Goal: Task Accomplishment & Management: Complete application form

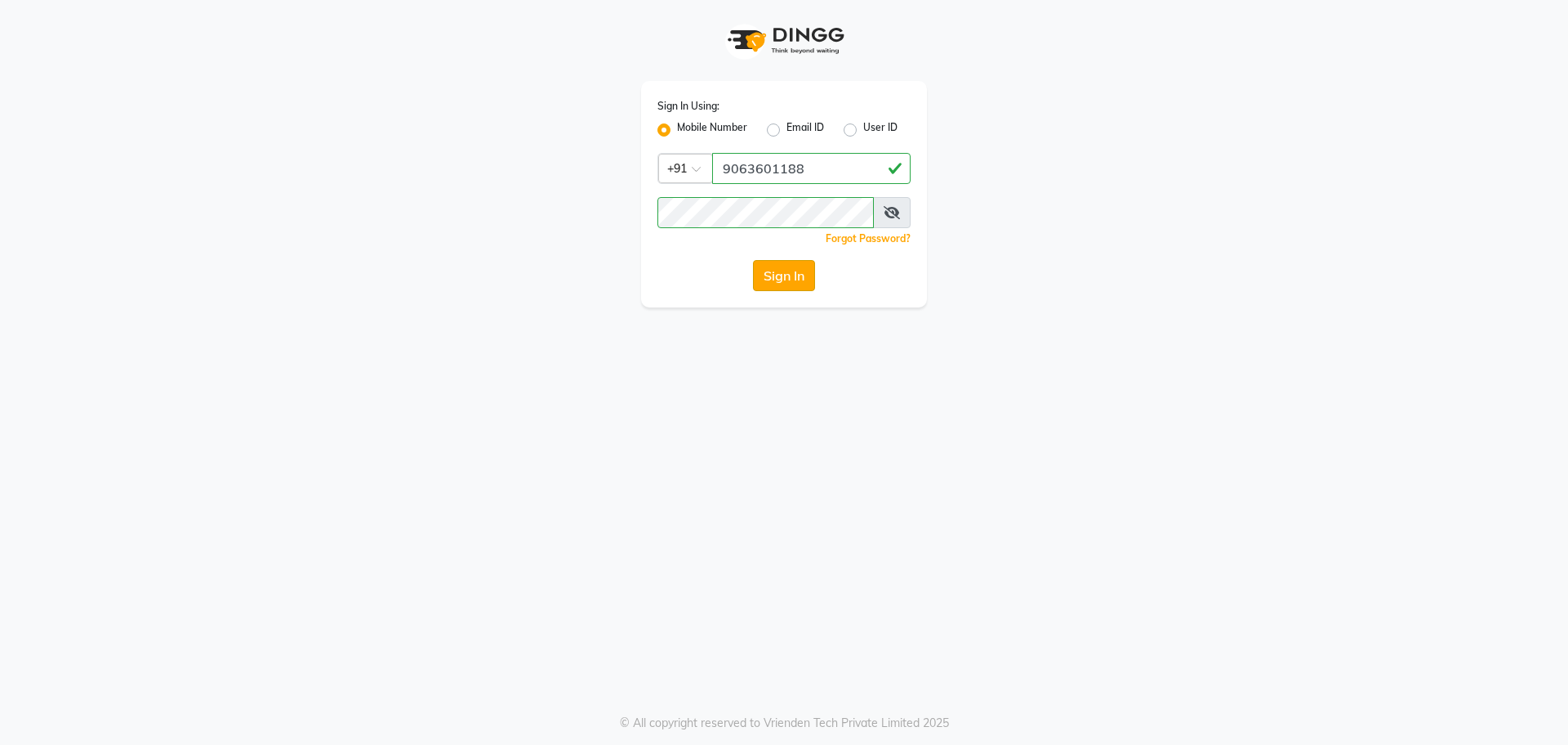
click at [768, 280] on button "Sign In" at bounding box center [784, 275] width 62 height 31
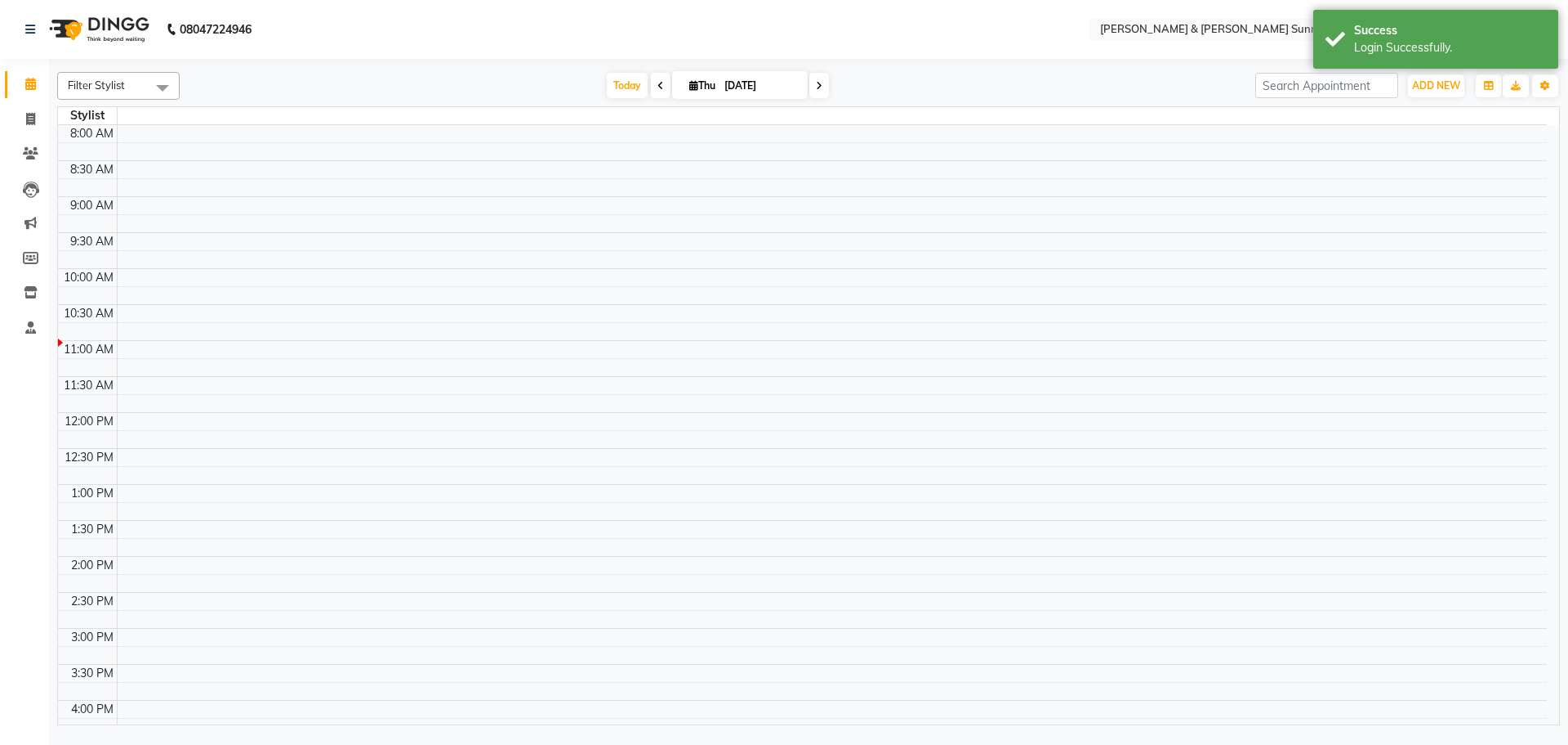
select select "en"
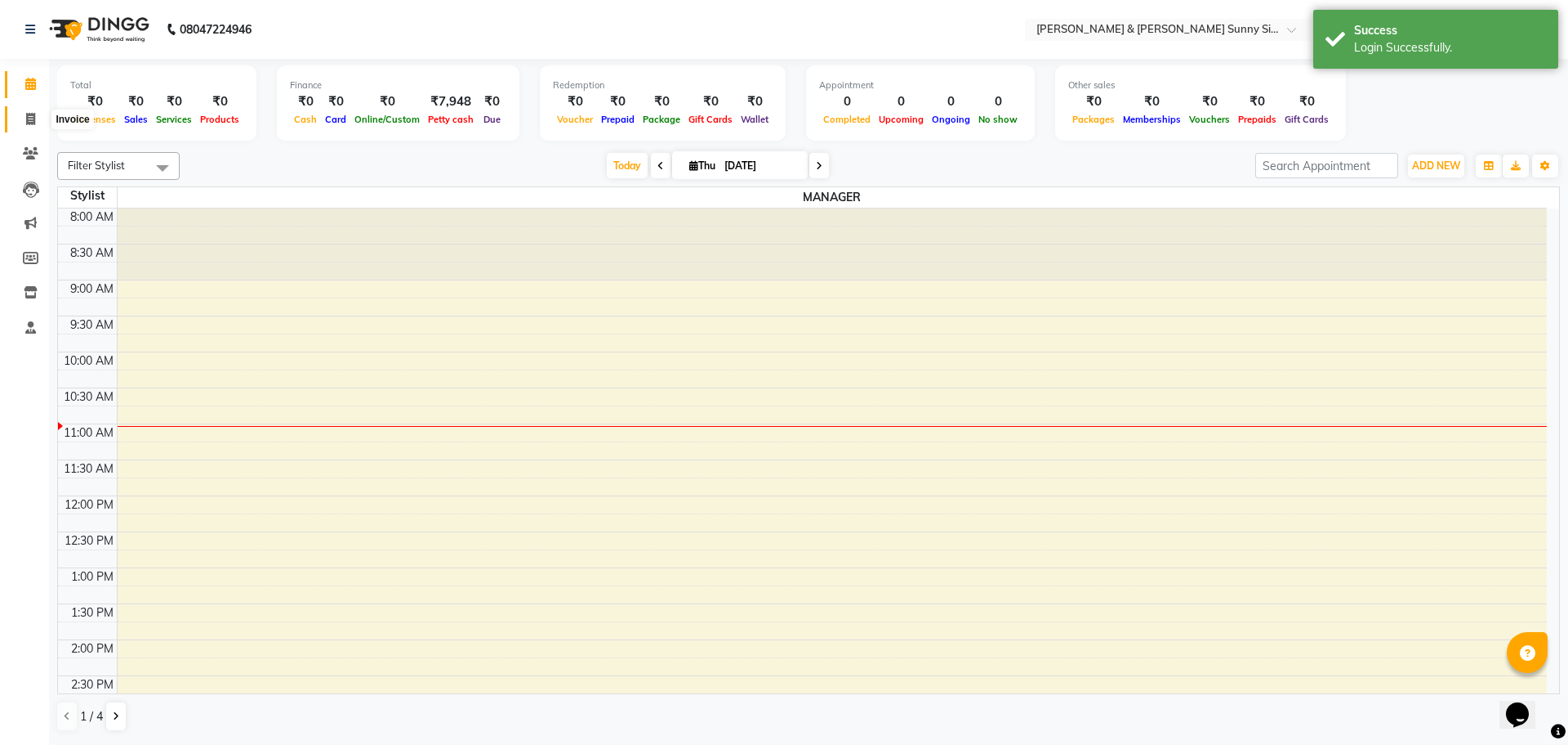
click at [35, 126] on span at bounding box center [30, 120] width 28 height 19
select select "service"
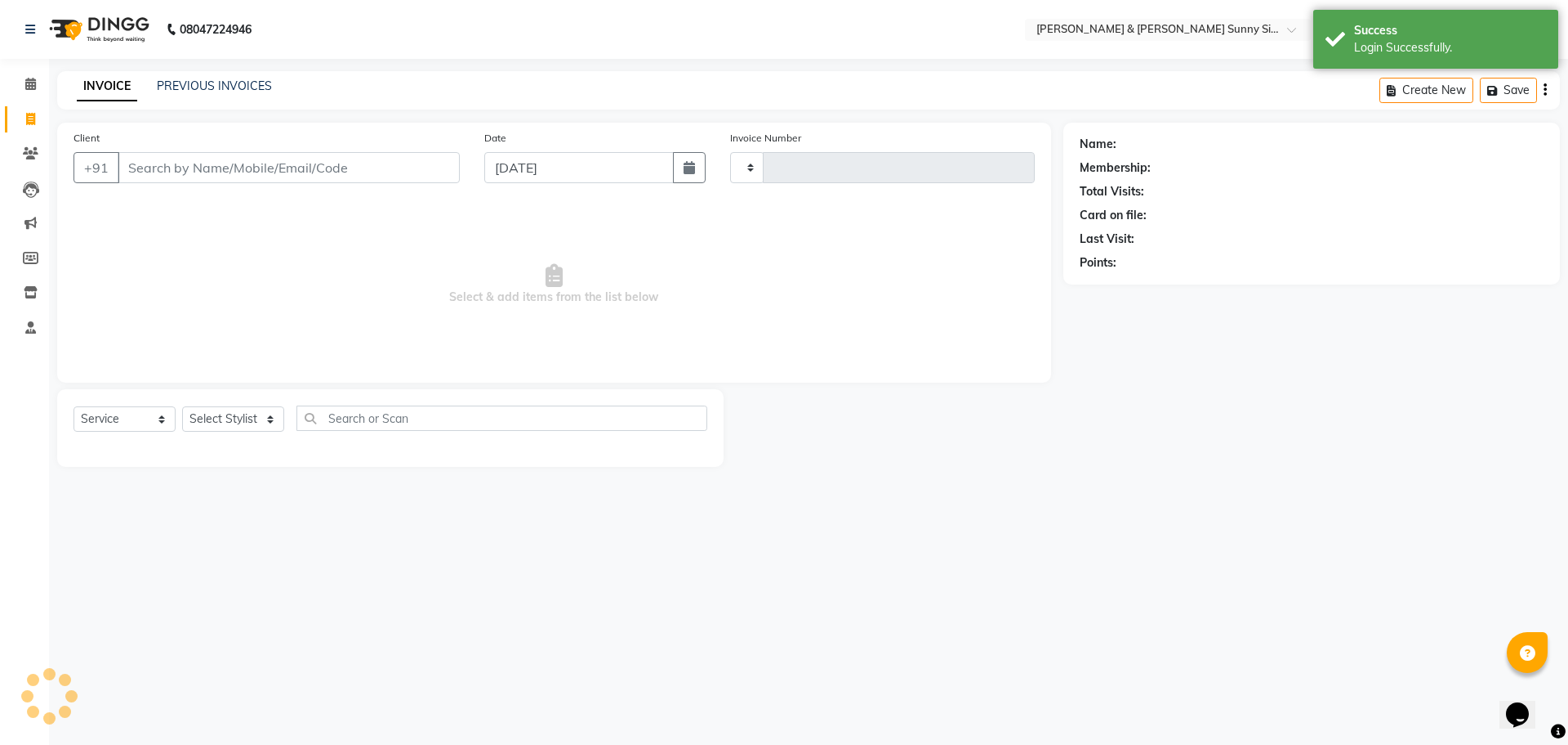
type input "0221"
select select "8776"
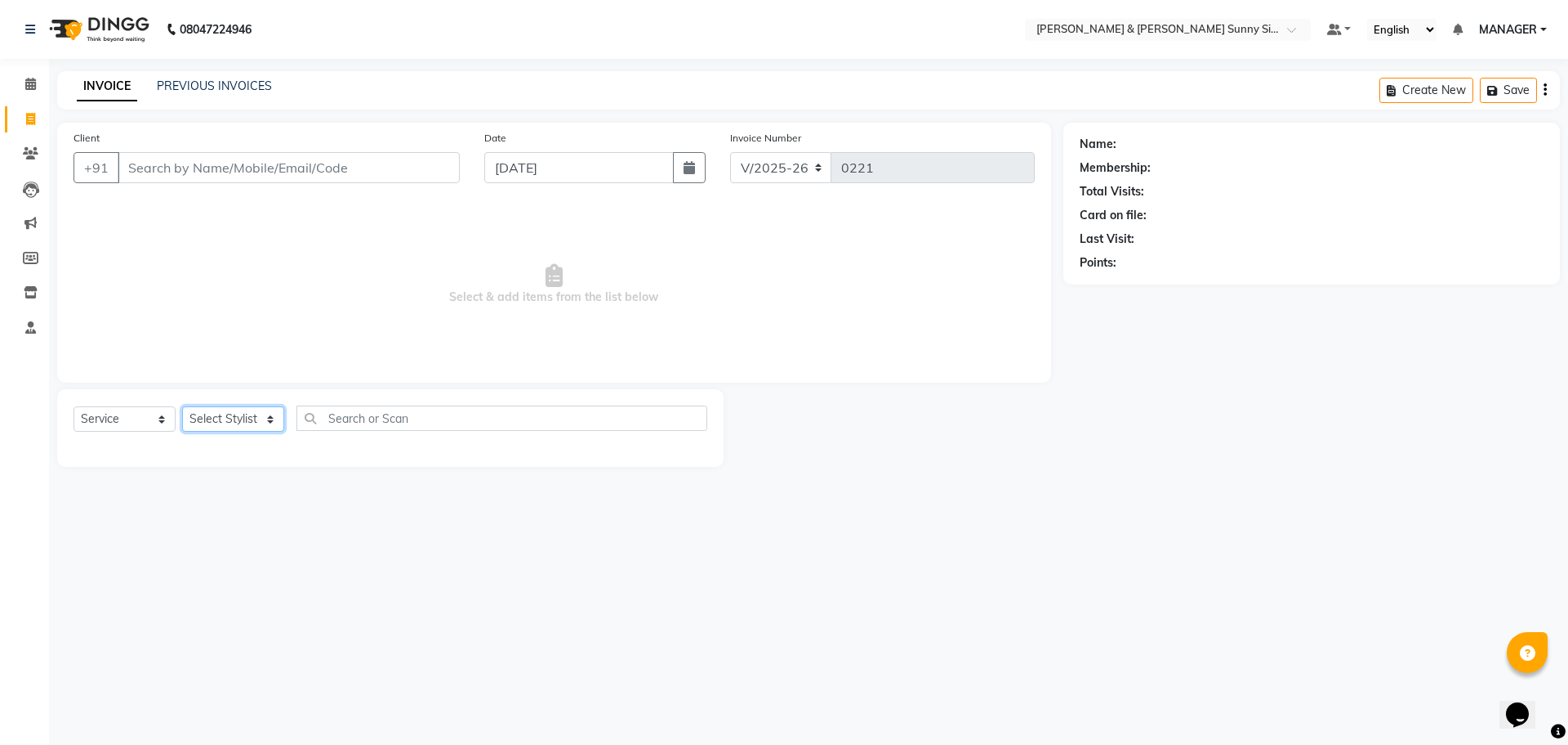
click at [253, 416] on select "Select Stylist MANAGER None [PERSON_NAME]" at bounding box center [234, 418] width 103 height 26
select select "89811"
click at [182, 406] on select "Select Stylist MANAGER None [PERSON_NAME]" at bounding box center [234, 418] width 103 height 26
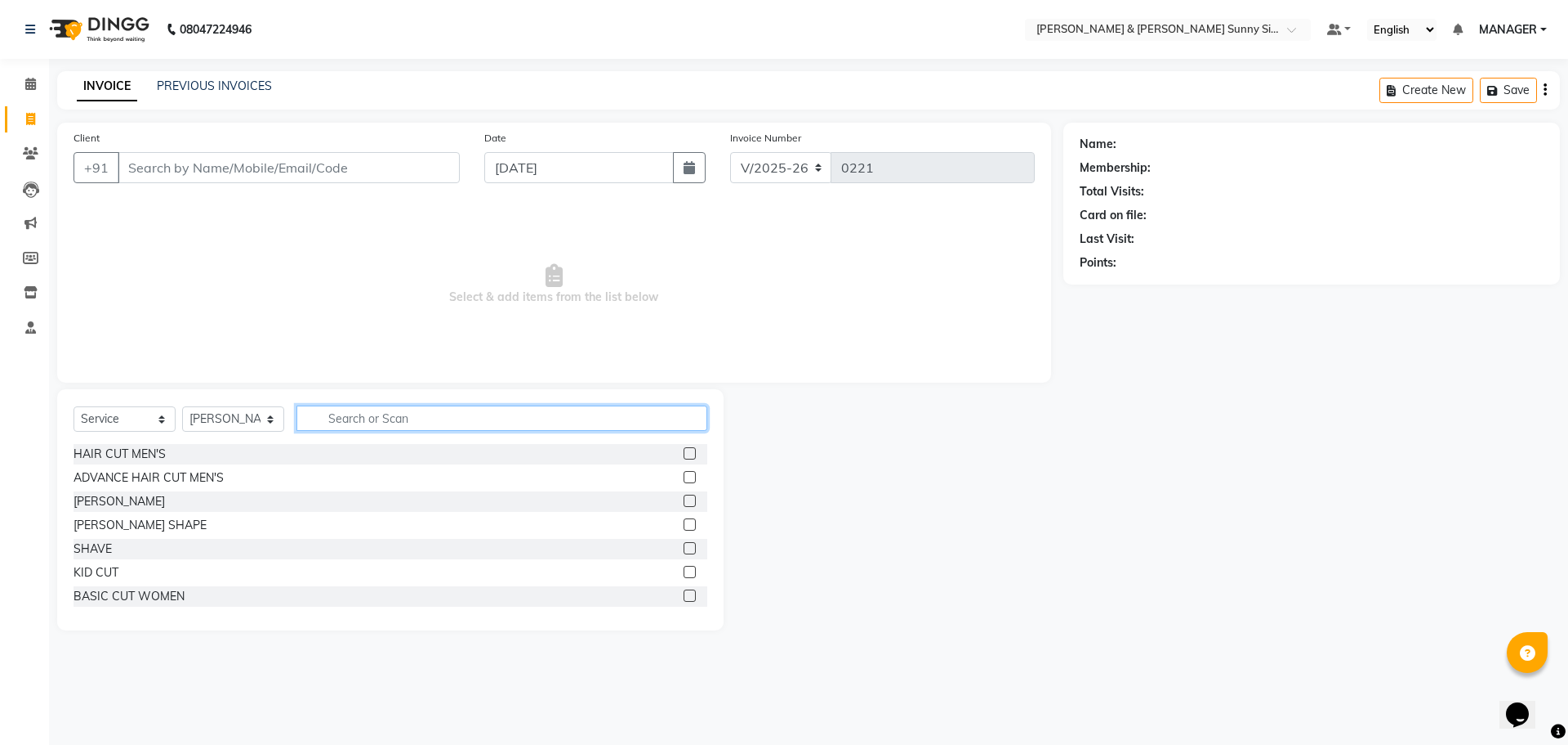
click at [411, 423] on input "text" at bounding box center [501, 418] width 411 height 26
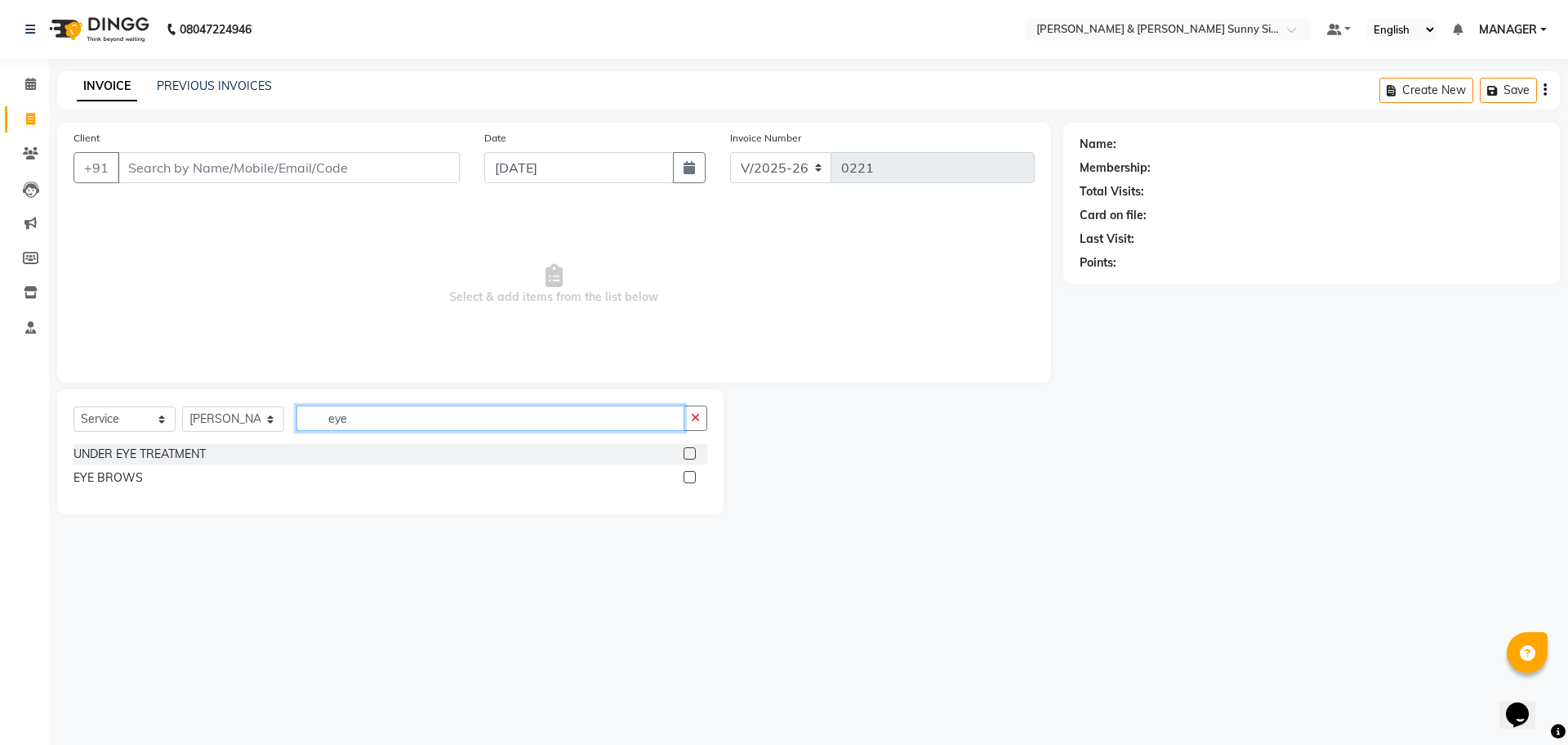
type input "eye"
click at [683, 478] on div "EYE BROWS" at bounding box center [389, 478] width 633 height 21
click at [690, 482] on label at bounding box center [690, 476] width 12 height 12
click at [690, 482] on input "checkbox" at bounding box center [689, 477] width 10 height 10
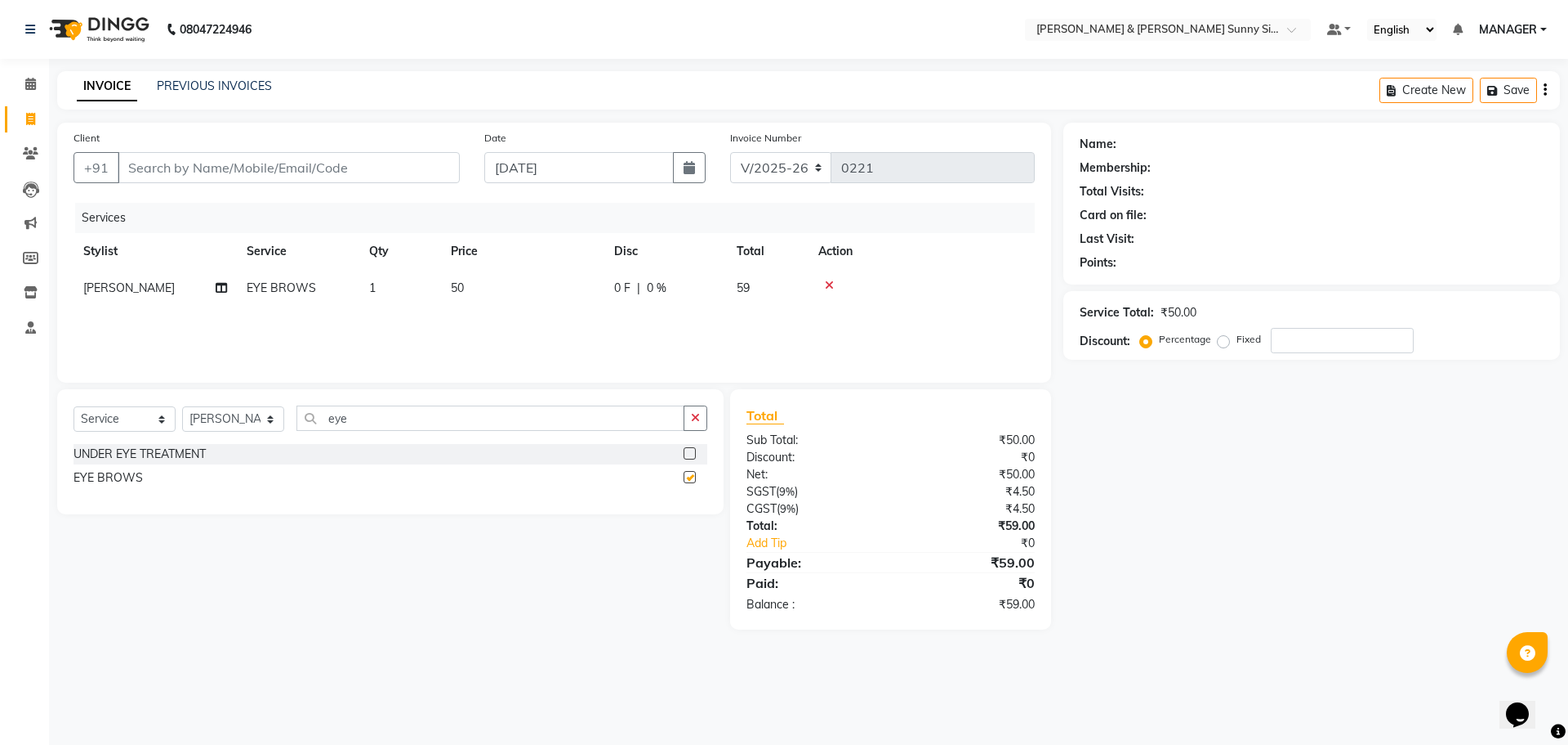
checkbox input "false"
click at [700, 420] on icon "button" at bounding box center [695, 417] width 9 height 11
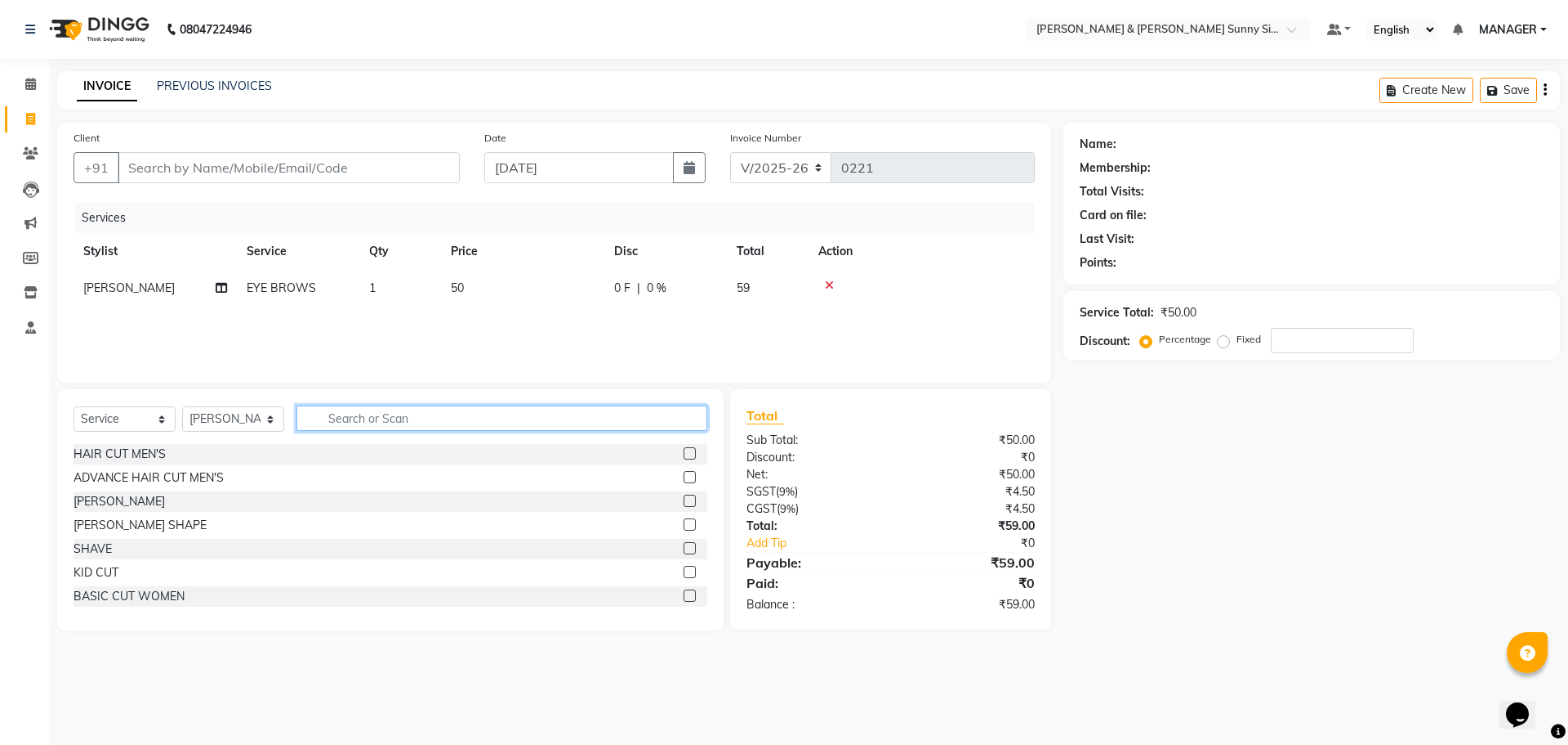
click at [580, 413] on input "text" at bounding box center [501, 418] width 411 height 26
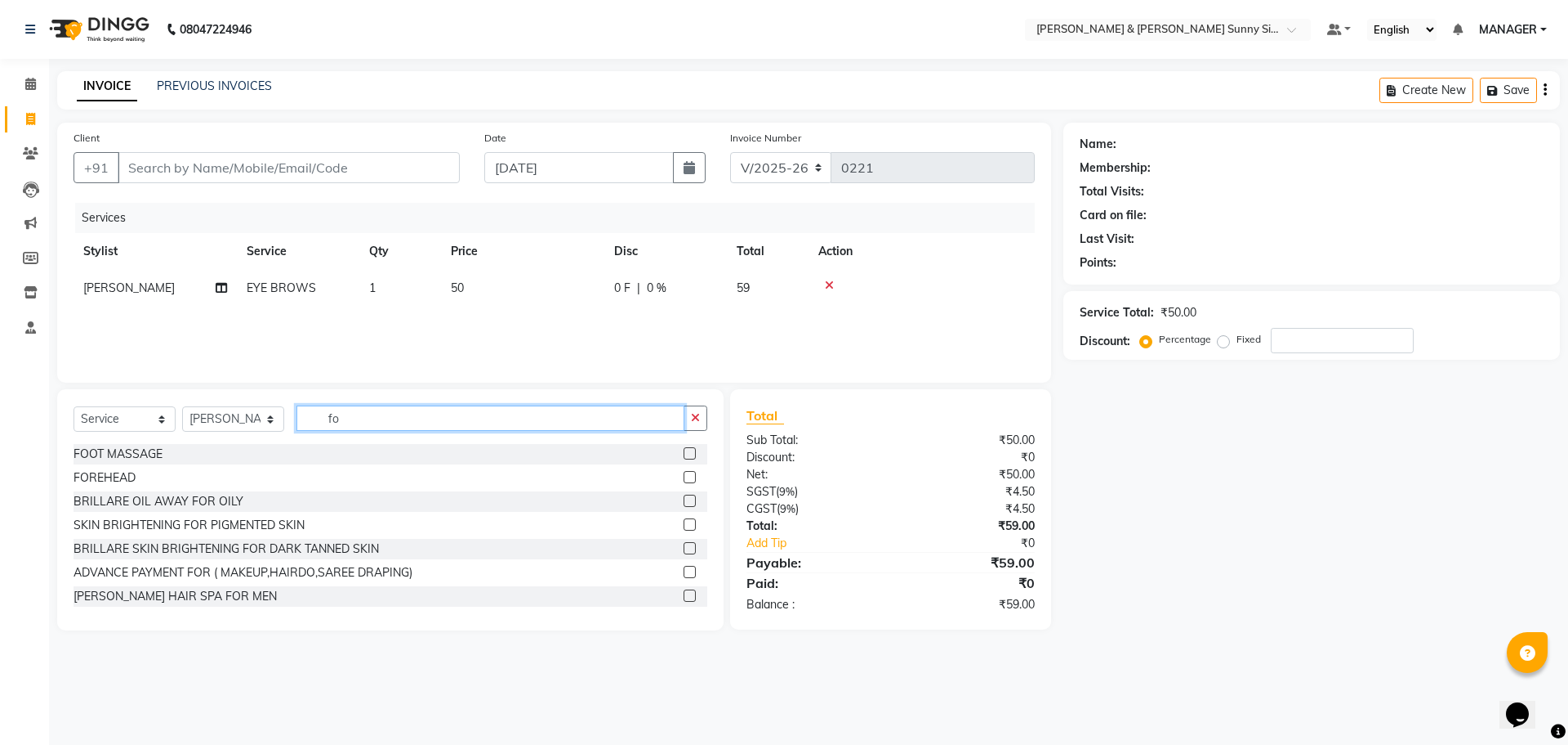
type input "fo"
click at [684, 474] on label at bounding box center [690, 476] width 12 height 12
click at [684, 474] on input "checkbox" at bounding box center [689, 477] width 10 height 10
checkbox input "false"
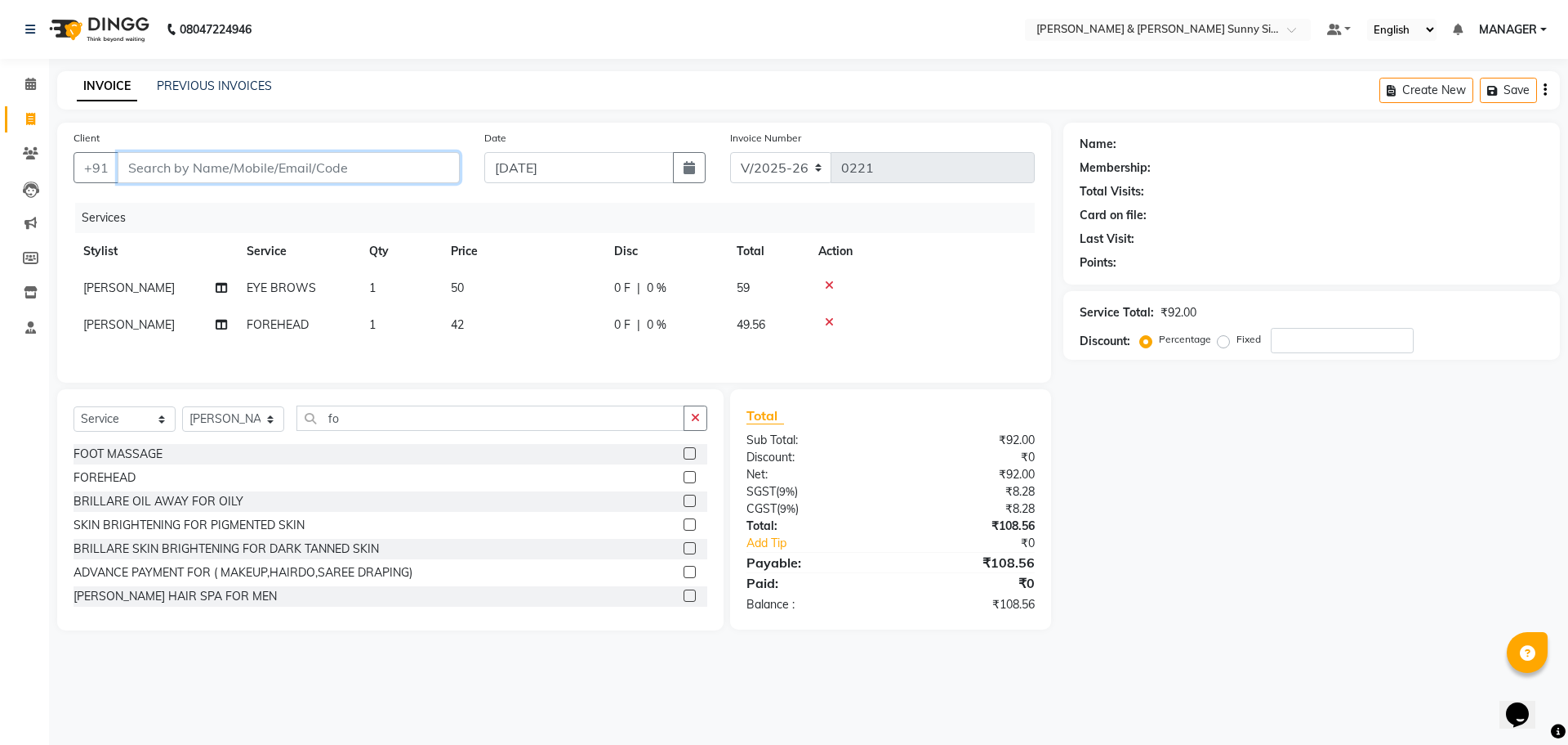
click at [250, 164] on input "Client" at bounding box center [289, 167] width 342 height 31
drag, startPoint x: 702, startPoint y: 423, endPoint x: 678, endPoint y: 422, distance: 24.0
click at [692, 422] on button "button" at bounding box center [695, 418] width 24 height 26
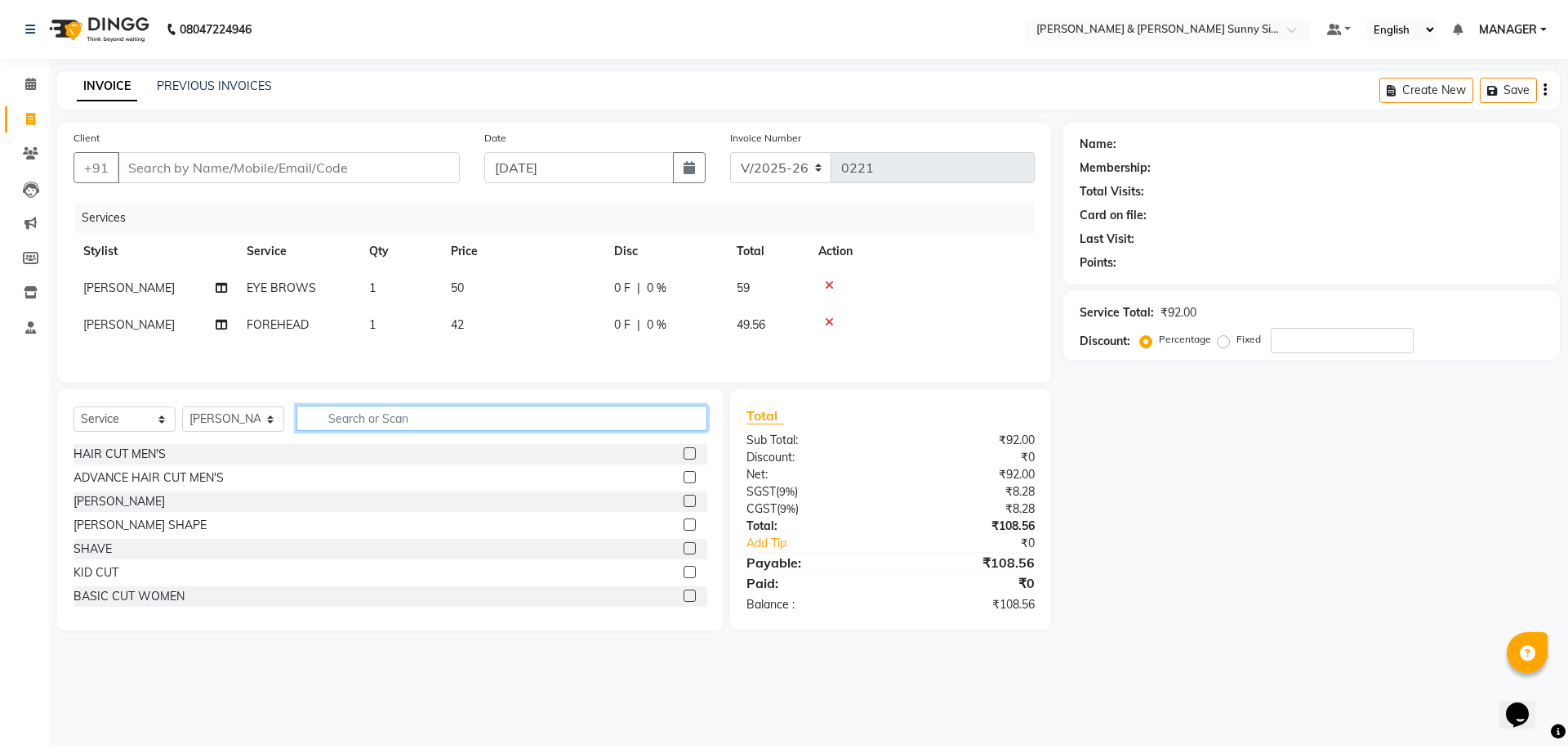
click at [575, 414] on input "text" at bounding box center [501, 418] width 411 height 26
click at [548, 417] on input "text" at bounding box center [501, 418] width 411 height 26
type input "ch"
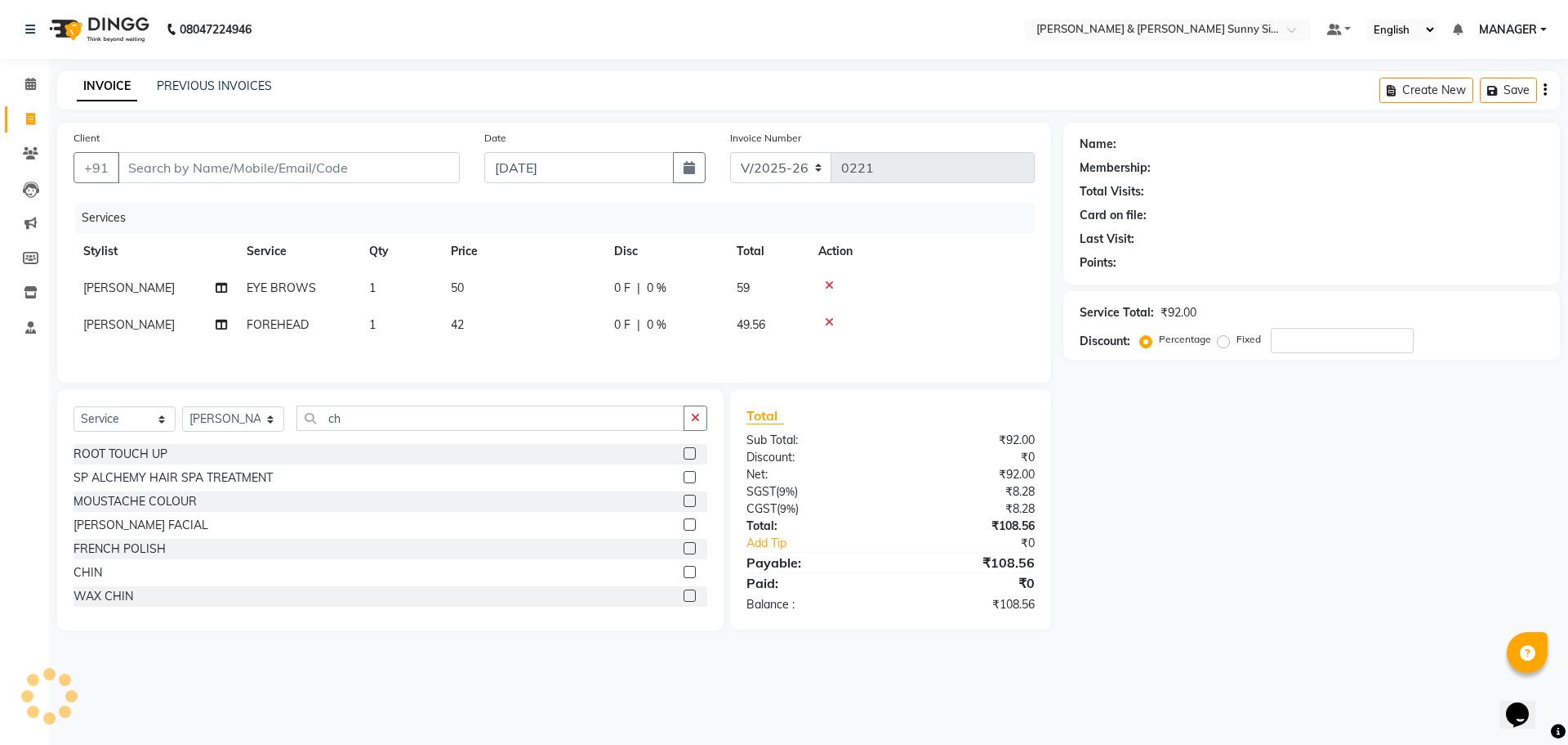
click at [684, 574] on label at bounding box center [690, 571] width 12 height 12
click at [684, 574] on input "checkbox" at bounding box center [689, 572] width 10 height 10
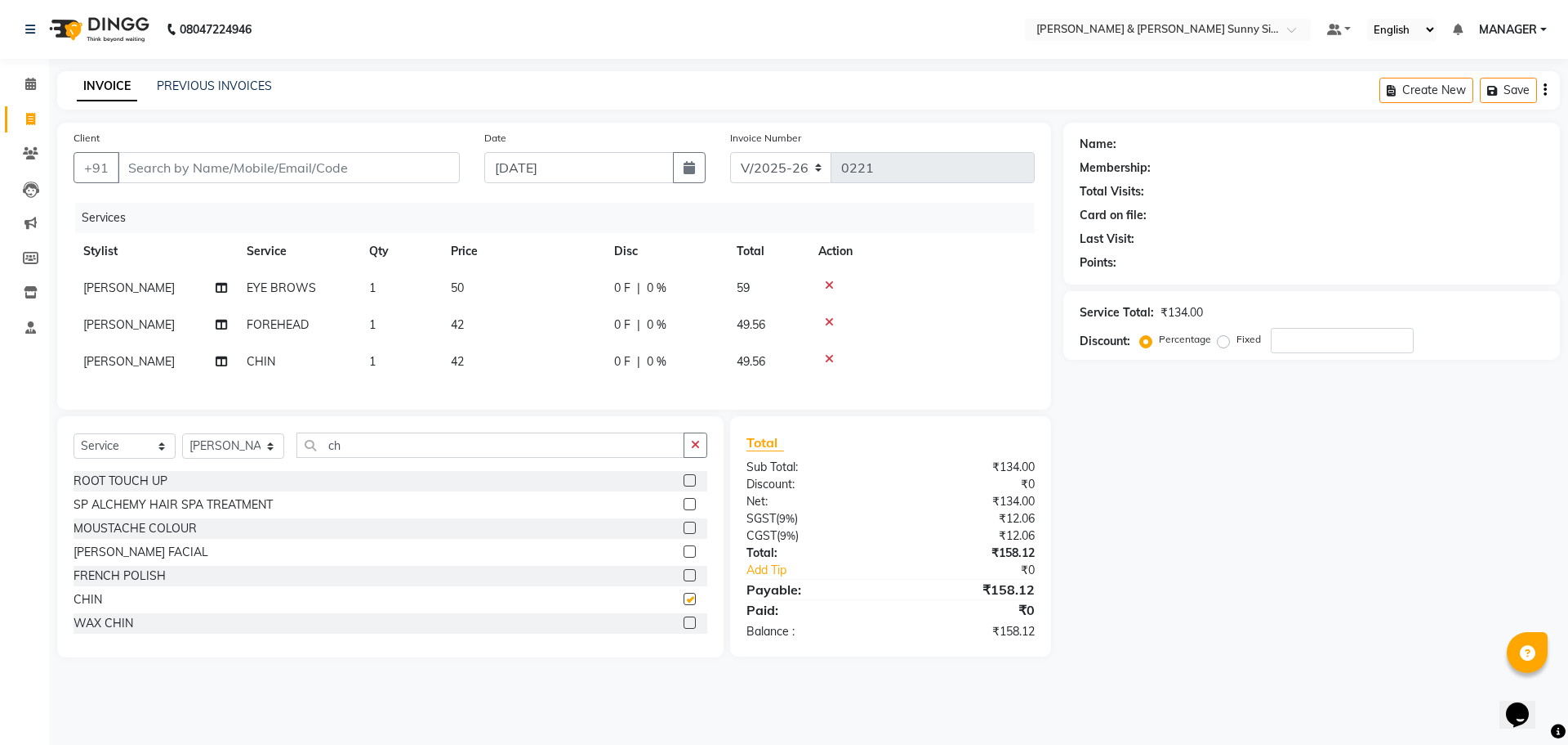
checkbox input "false"
click at [479, 345] on td "42" at bounding box center [522, 361] width 163 height 37
select select "89811"
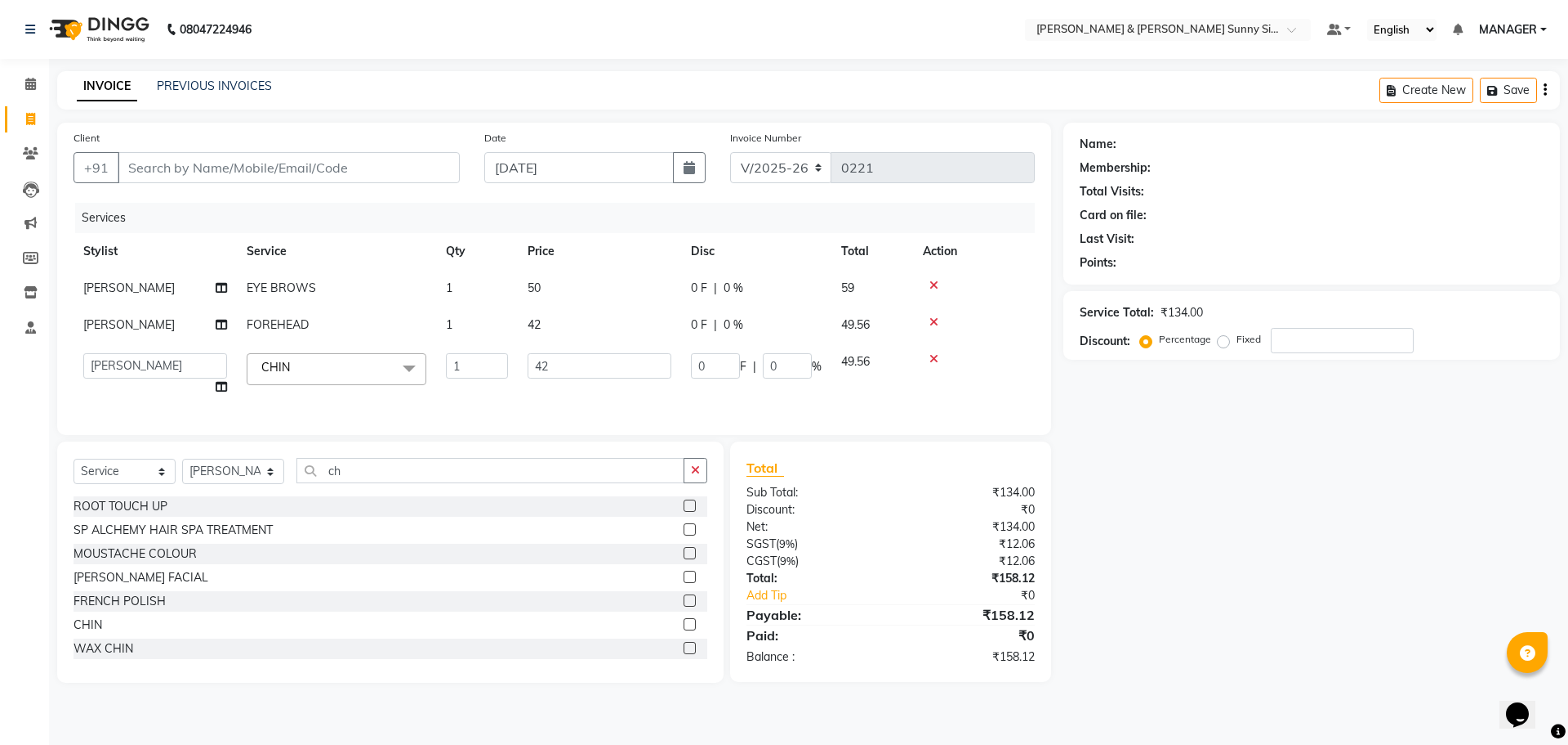
click at [573, 325] on td "42" at bounding box center [599, 325] width 163 height 37
select select "89811"
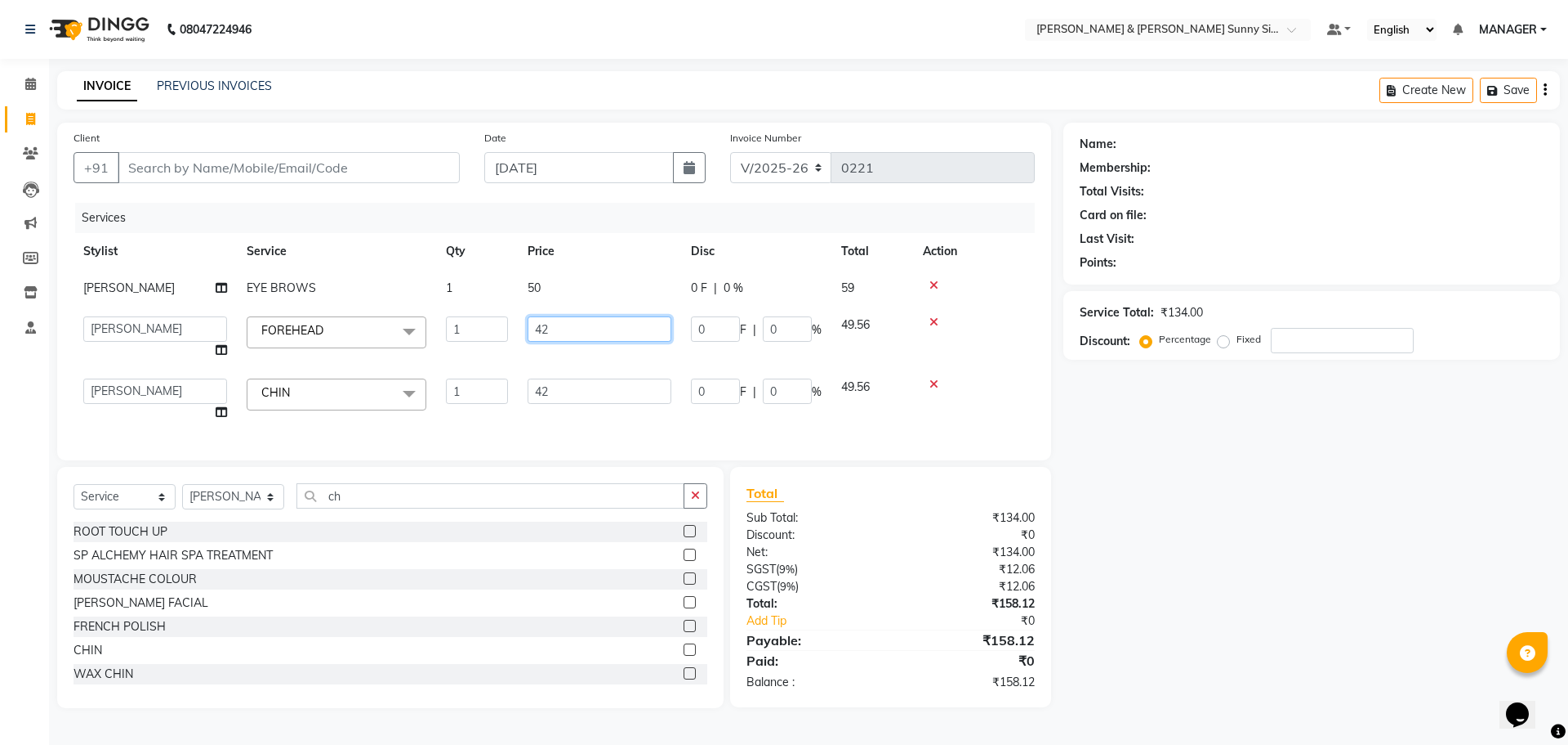
click at [569, 340] on input "42" at bounding box center [599, 329] width 143 height 26
type input "4"
type input "50"
click at [576, 390] on td "42" at bounding box center [599, 399] width 163 height 62
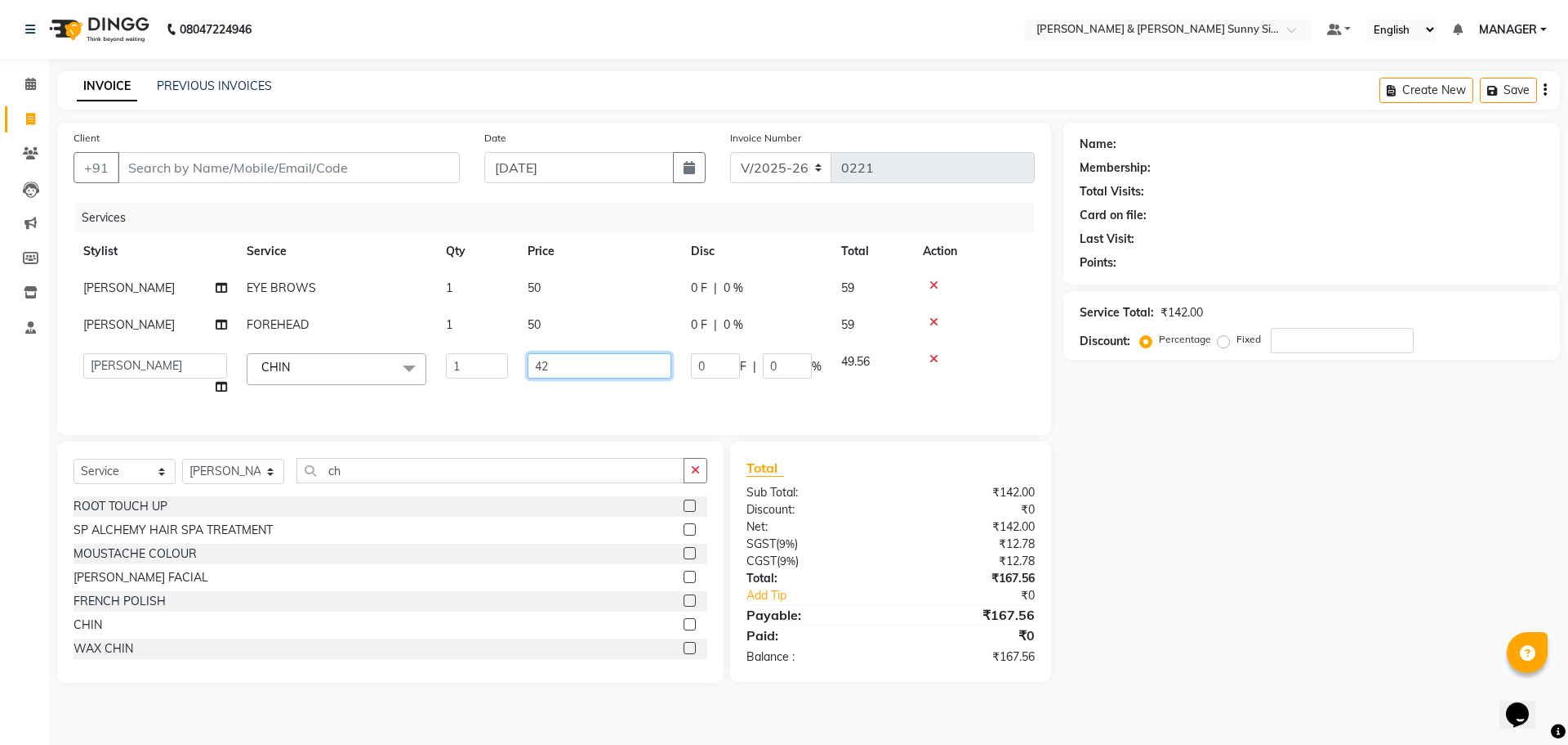
type input "4"
type input "50"
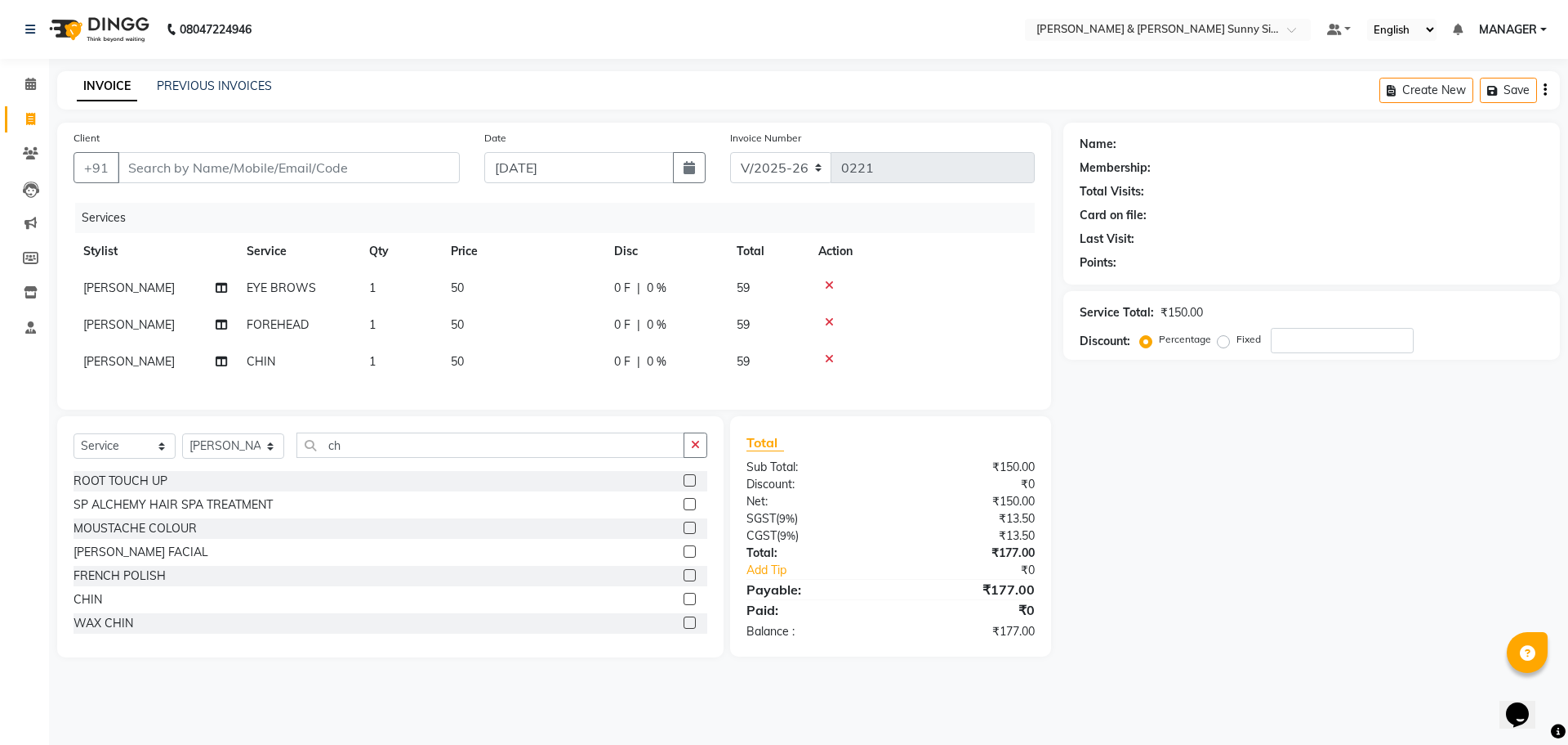
click at [584, 438] on div "Client +91 Date [DATE] Invoice Number V/2025 V/[PHONE_NUMBER] Services Stylist …" at bounding box center [554, 390] width 1018 height 534
drag, startPoint x: 704, startPoint y: 451, endPoint x: 680, endPoint y: 444, distance: 25.0
click at [698, 452] on button "button" at bounding box center [695, 445] width 24 height 26
click at [406, 330] on td "1" at bounding box center [400, 325] width 82 height 37
select select "89811"
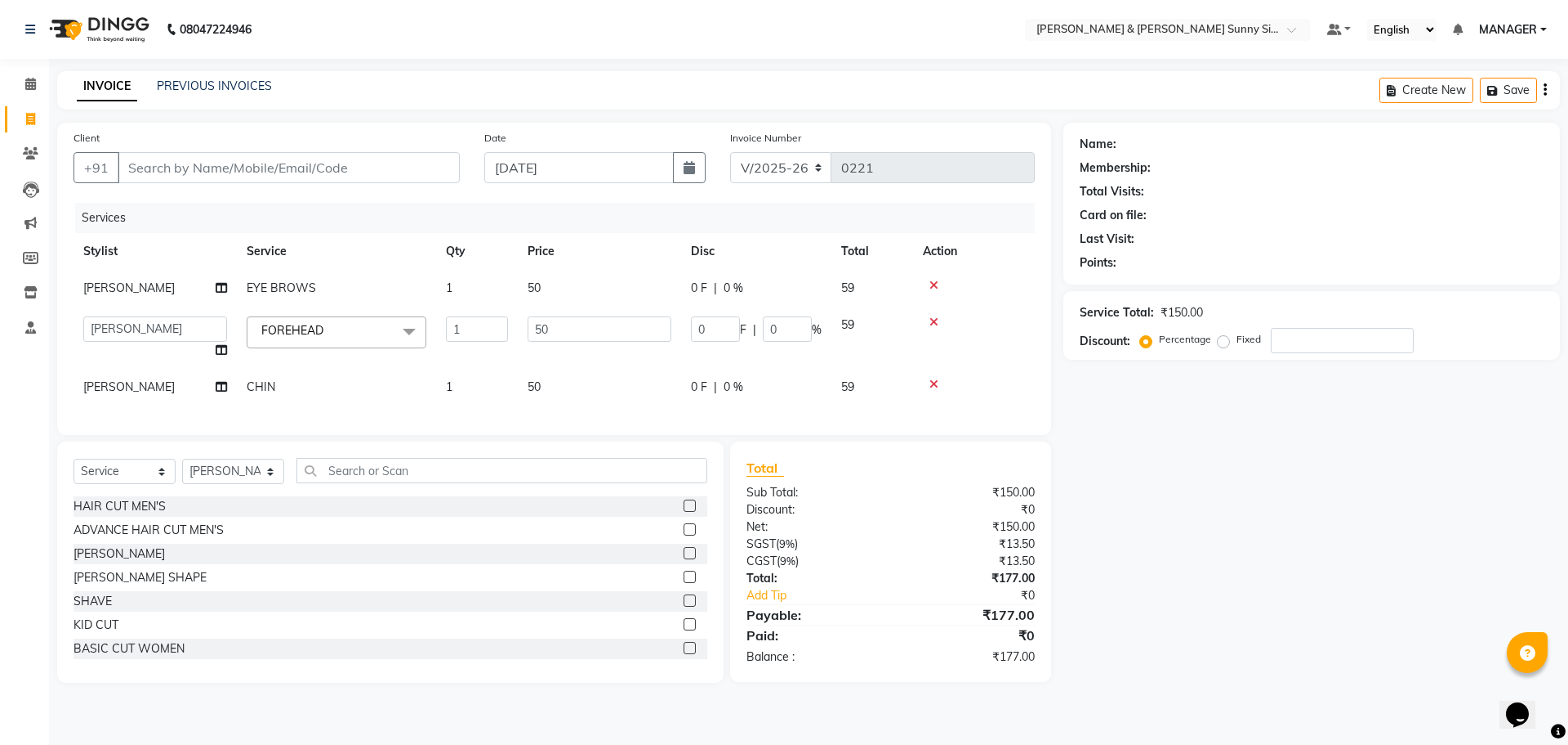
click at [470, 383] on td "1" at bounding box center [477, 387] width 82 height 37
select select "89811"
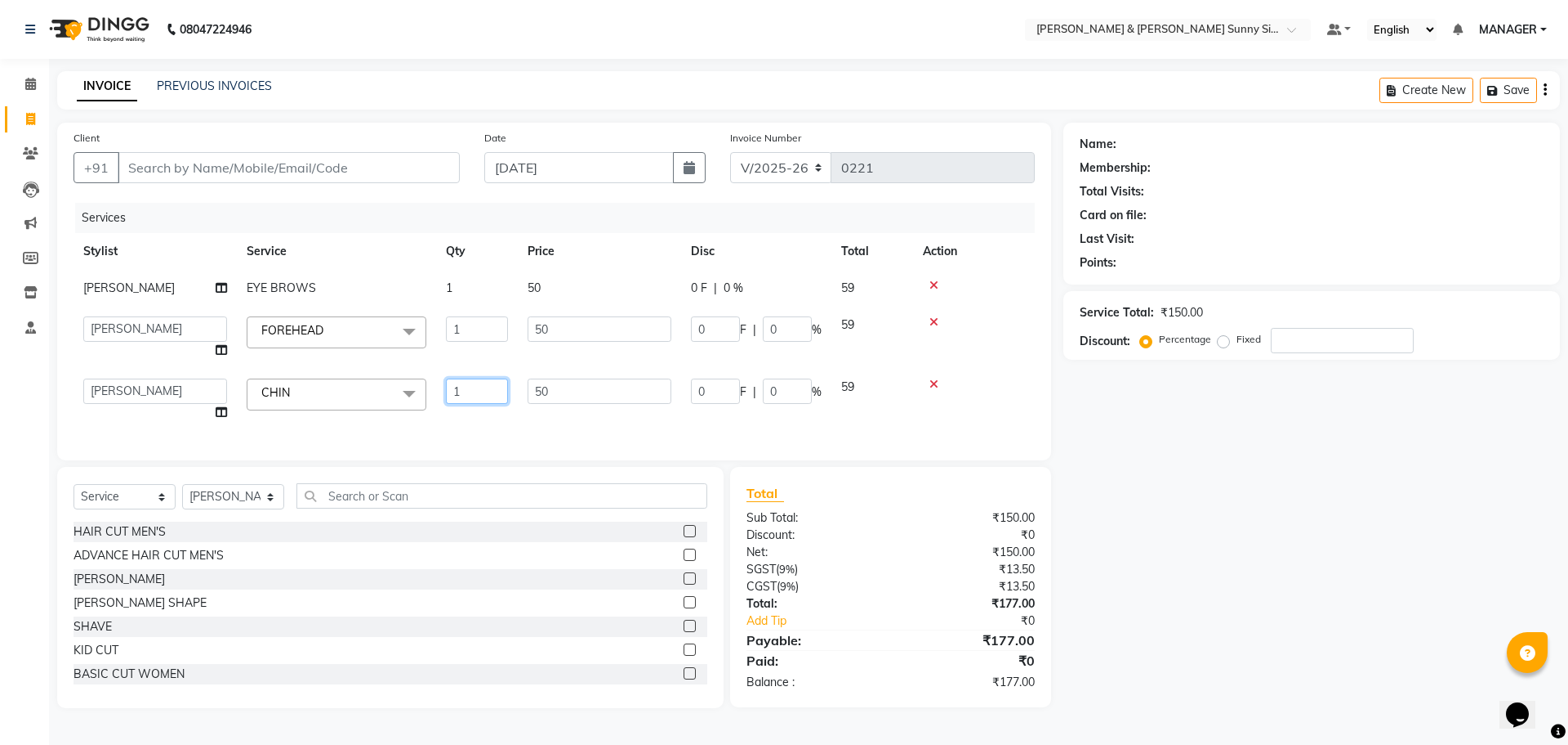
click at [470, 385] on input "1" at bounding box center [477, 391] width 62 height 26
type input "2"
click at [436, 420] on div "Services Stylist Service Qty Price Disc Total Action [PERSON_NAME] EYE BROWS 1 …" at bounding box center [554, 323] width 961 height 241
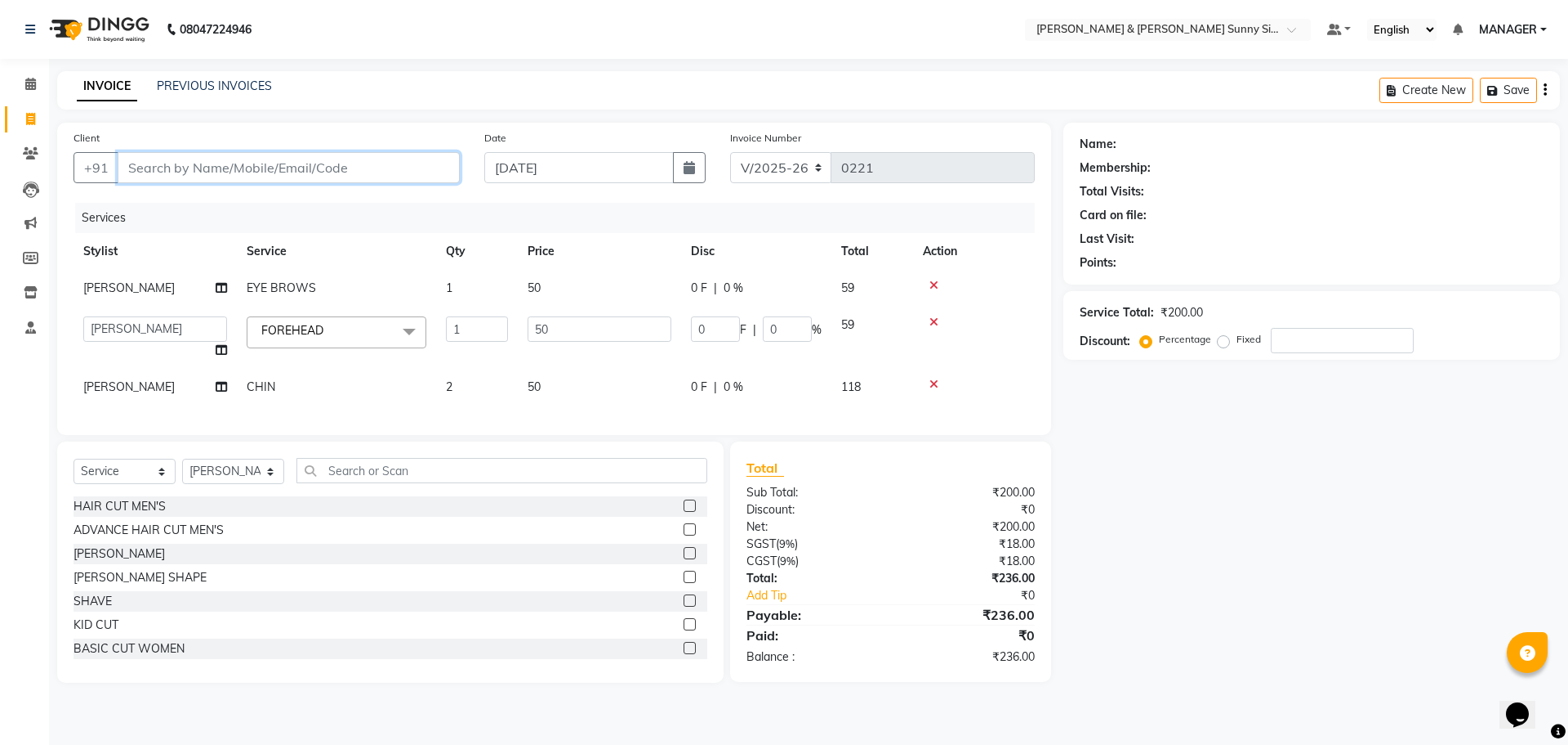
click at [173, 170] on input "Client" at bounding box center [289, 167] width 342 height 31
type input "9"
type input "0"
type input "9700037022"
click at [430, 154] on button "Add Client" at bounding box center [418, 167] width 85 height 31
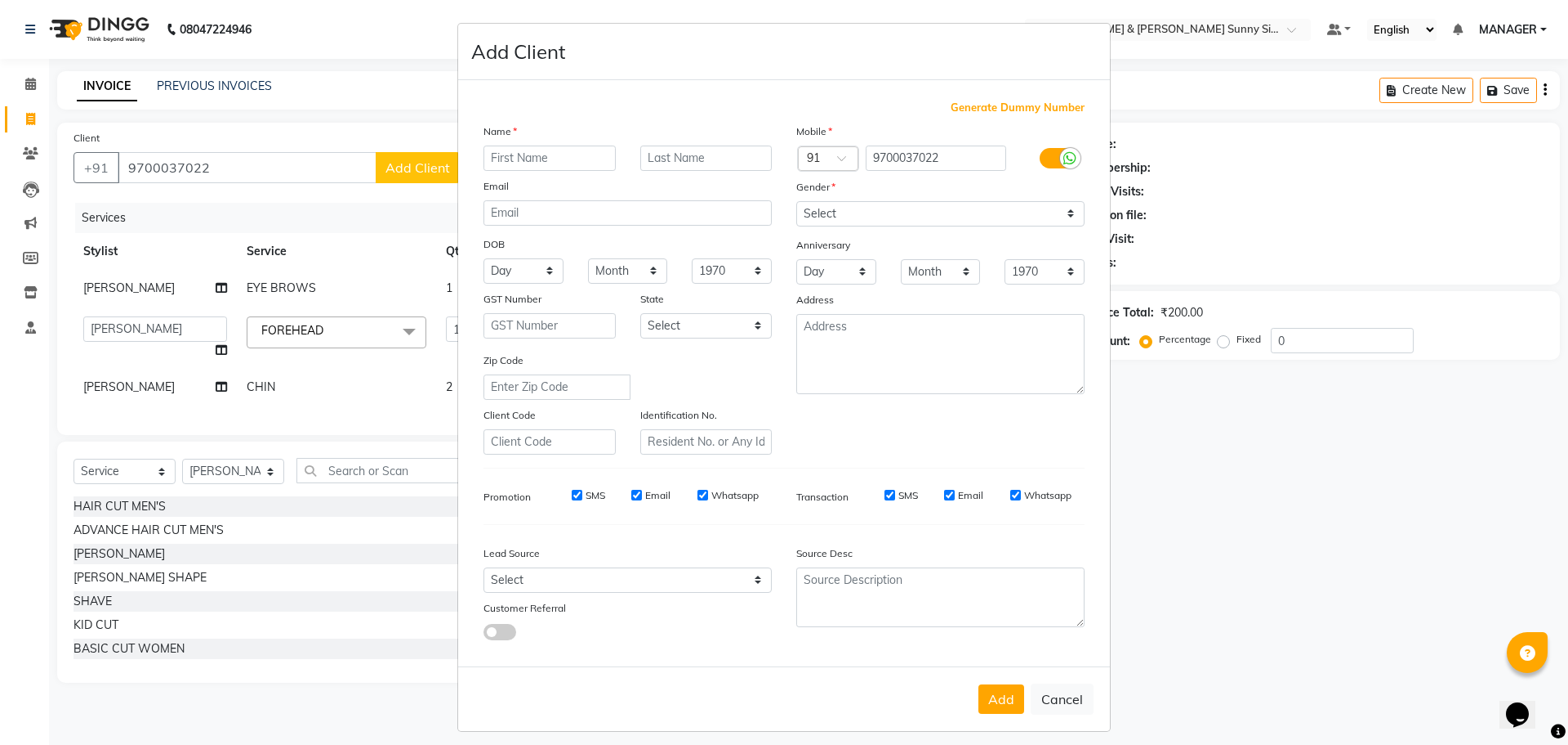
click at [554, 163] on input "text" at bounding box center [549, 158] width 132 height 26
type input "hari"
click at [816, 226] on div "Mobile Country Code × 91 9700037022 Gender Select [DEMOGRAPHIC_DATA] [DEMOGRAPH…" at bounding box center [940, 288] width 312 height 332
click at [814, 223] on select "Select [DEMOGRAPHIC_DATA] [DEMOGRAPHIC_DATA] Other Prefer Not To Say" at bounding box center [941, 214] width 289 height 26
select select "[DEMOGRAPHIC_DATA]"
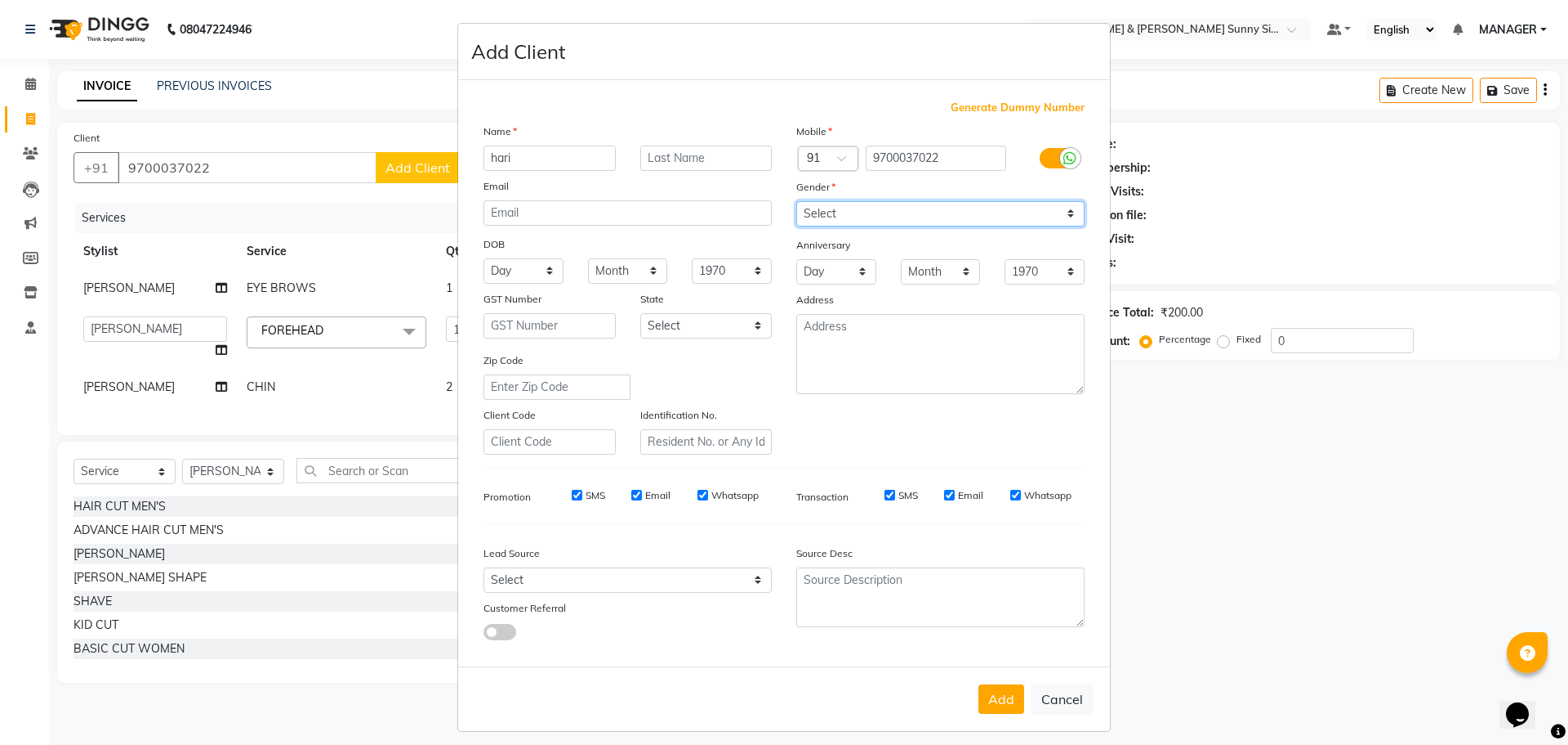
click at [797, 201] on select "Select [DEMOGRAPHIC_DATA] [DEMOGRAPHIC_DATA] Other Prefer Not To Say" at bounding box center [941, 214] width 289 height 26
click at [992, 697] on button "Add" at bounding box center [1001, 698] width 46 height 29
type input "97******22"
select select
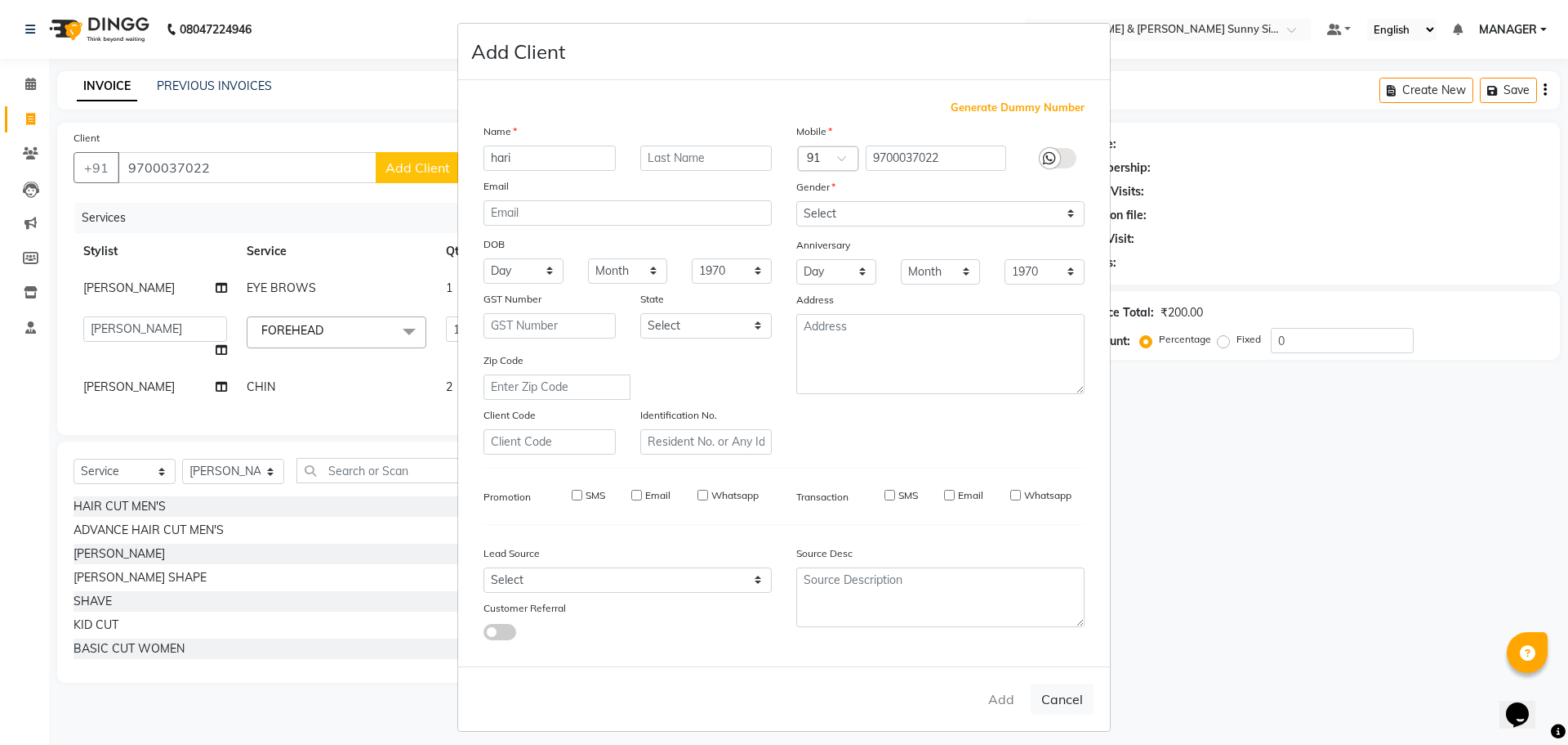
select select
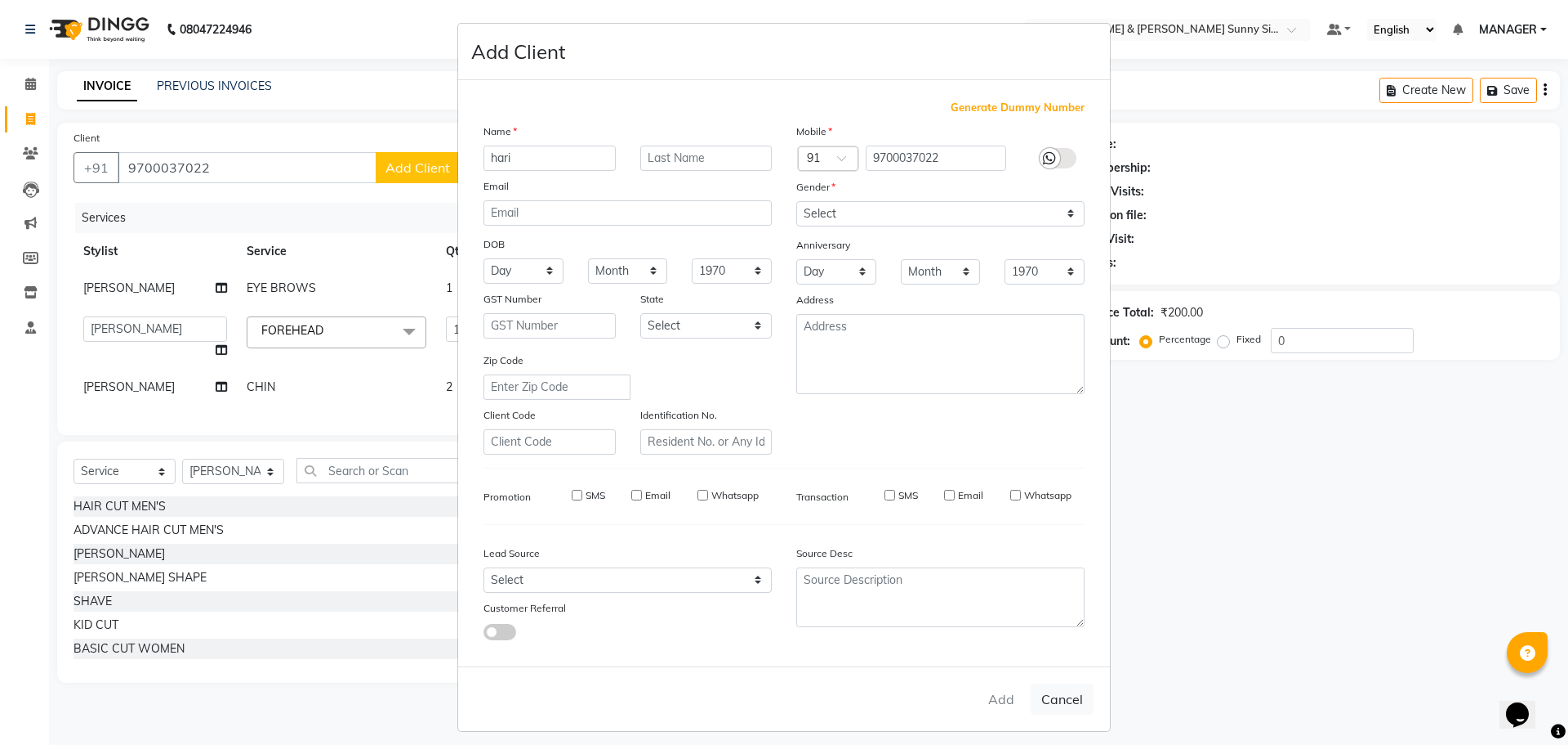
checkbox input "false"
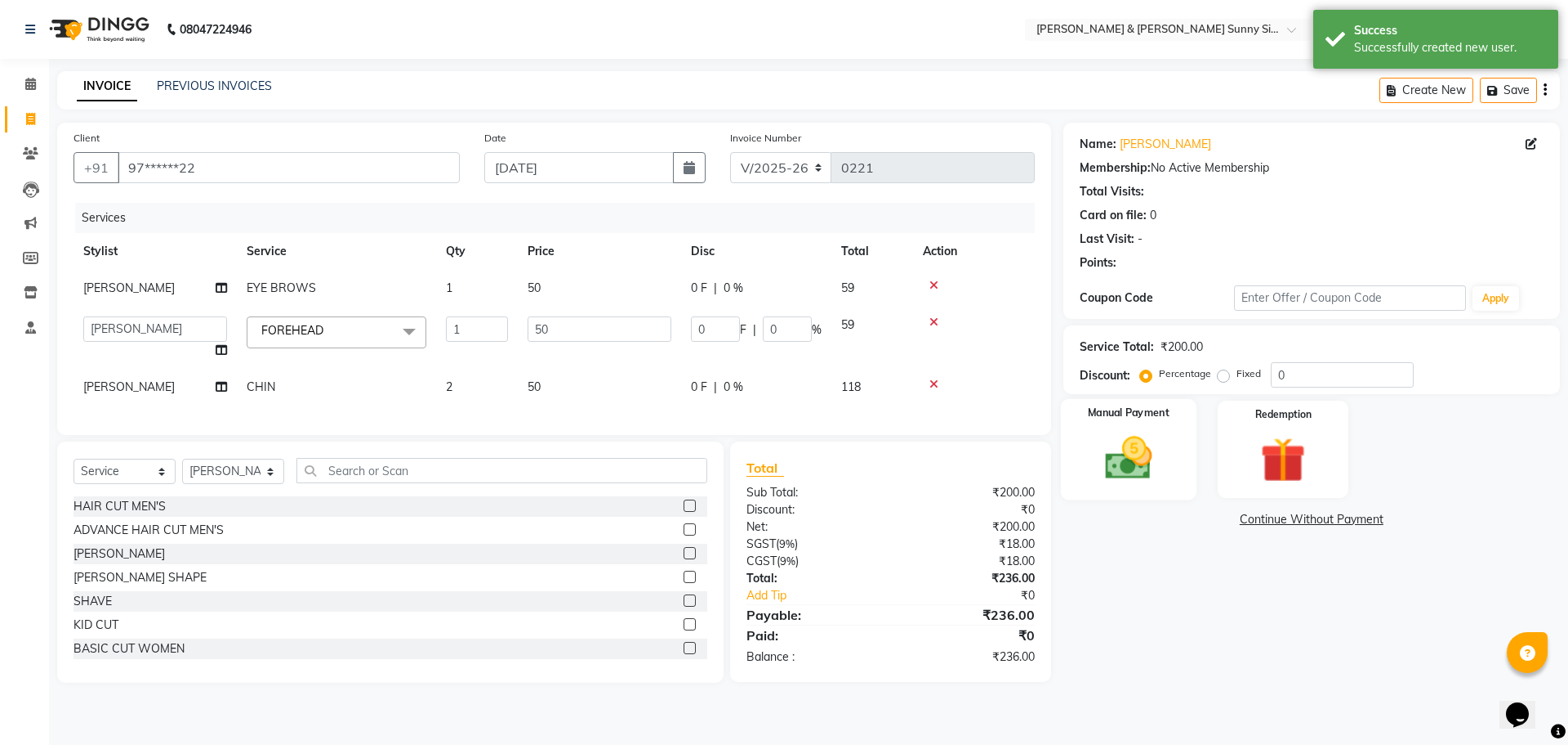
click at [1138, 454] on img at bounding box center [1128, 457] width 76 height 54
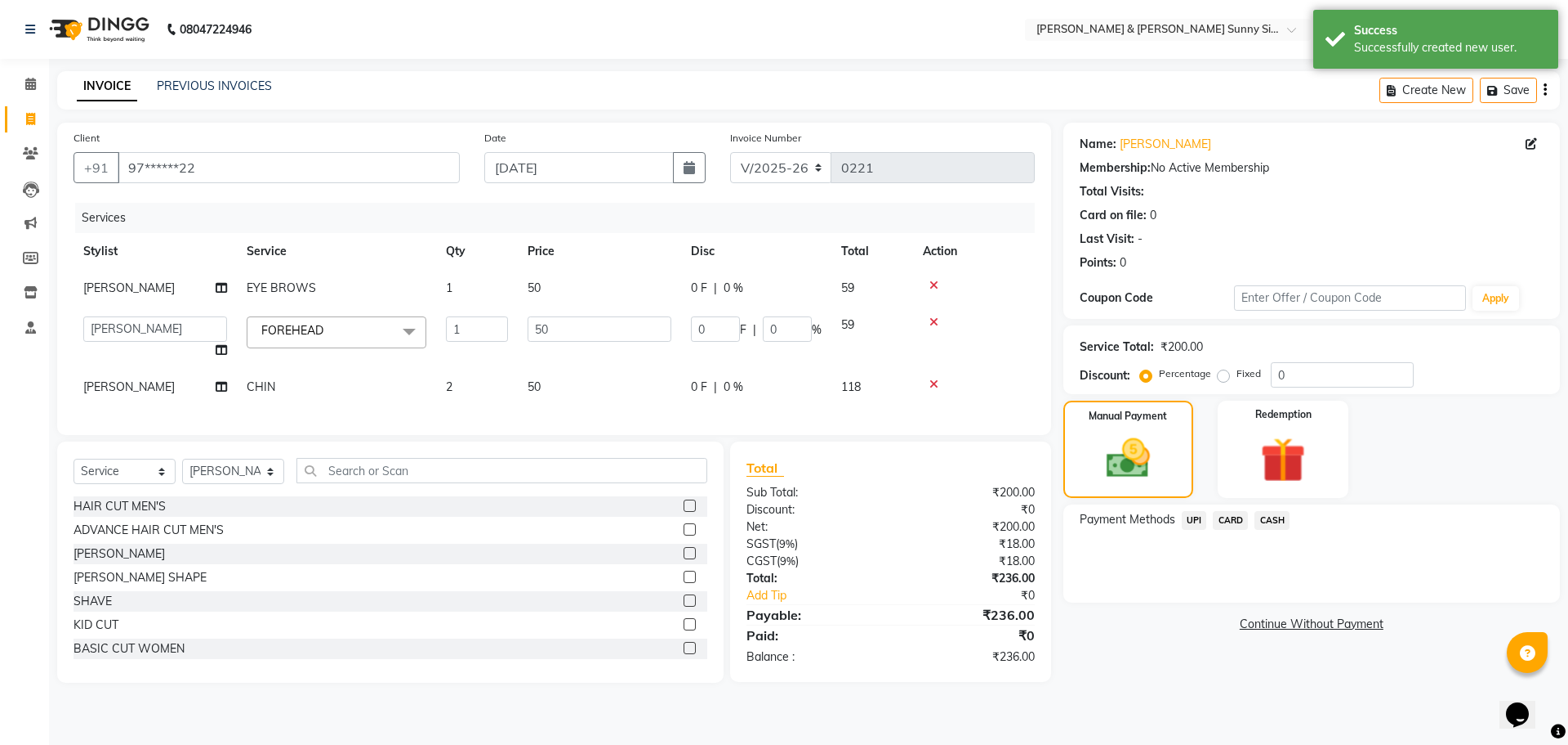
click at [1185, 523] on span "UPI" at bounding box center [1194, 521] width 26 height 19
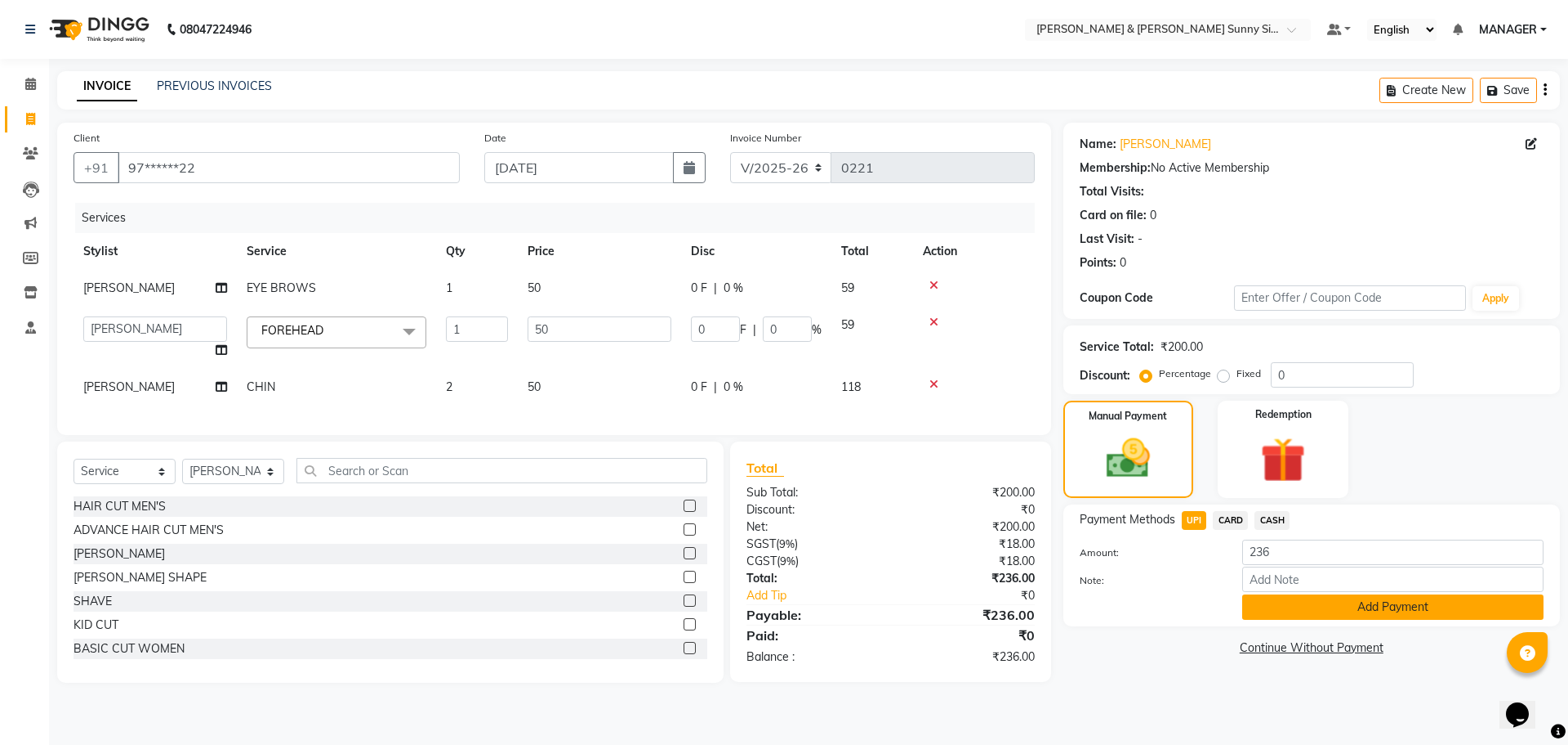
click at [1293, 599] on button "Add Payment" at bounding box center [1392, 606] width 301 height 26
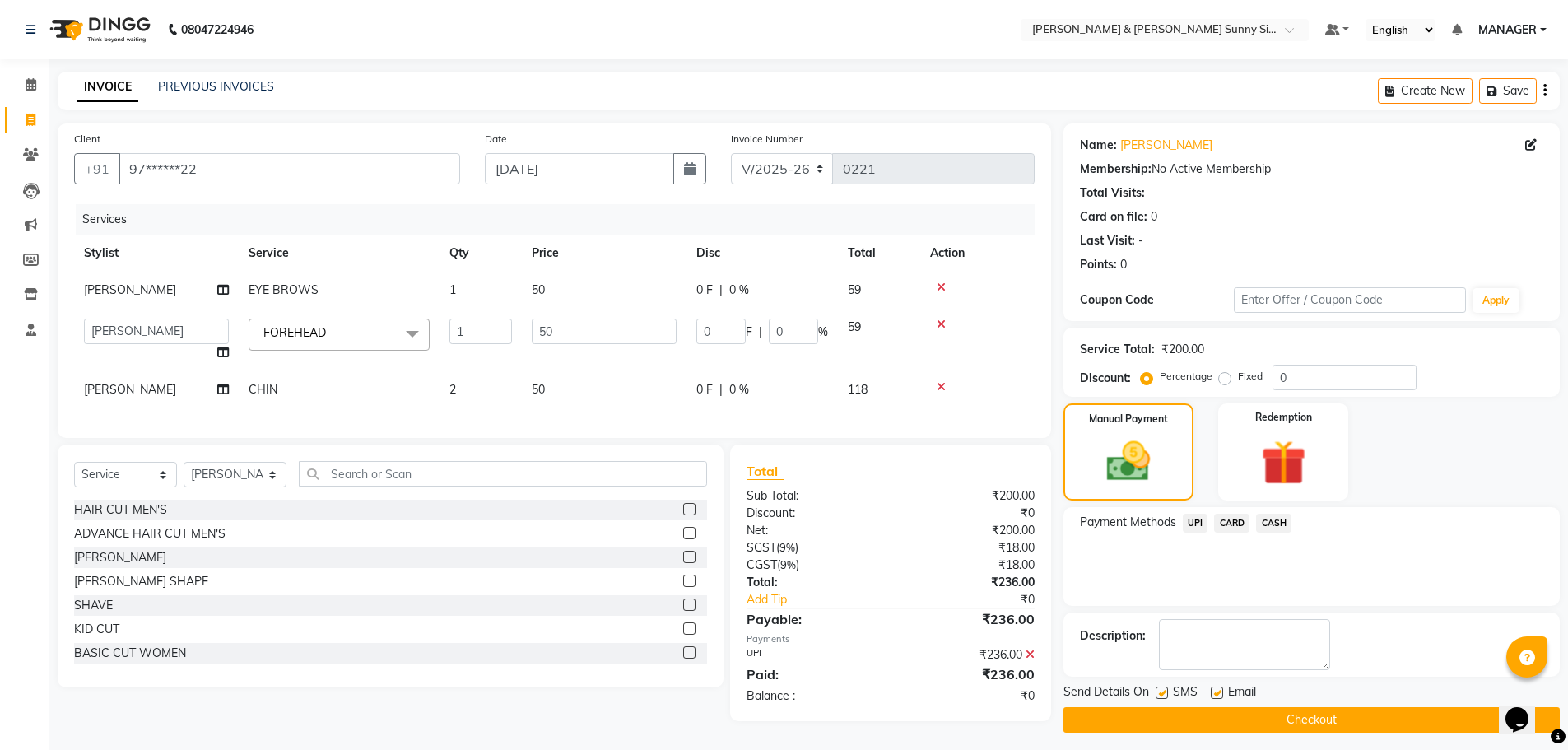
click at [1199, 718] on button "Checkout" at bounding box center [1311, 719] width 497 height 26
